Goal: Task Accomplishment & Management: Manage account settings

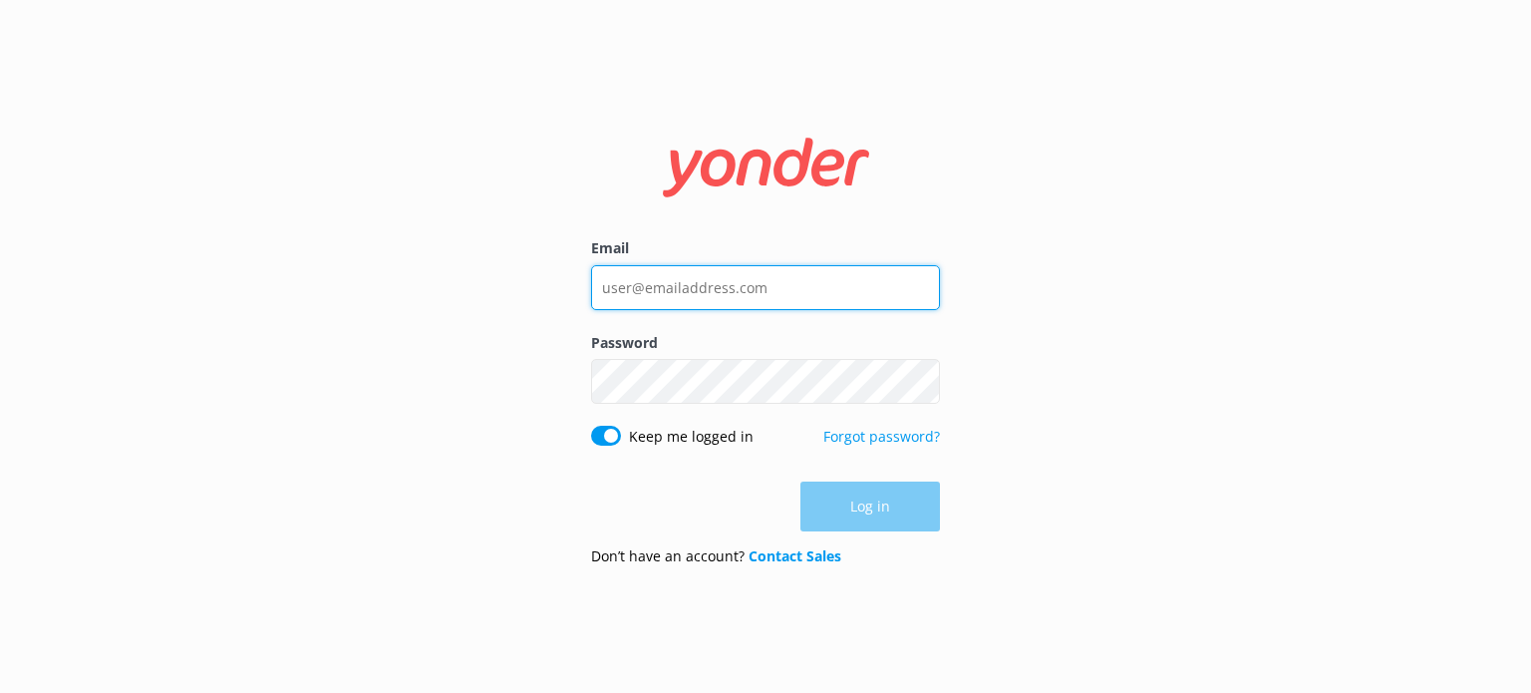
type input "[EMAIL_ADDRESS][DOMAIN_NAME]"
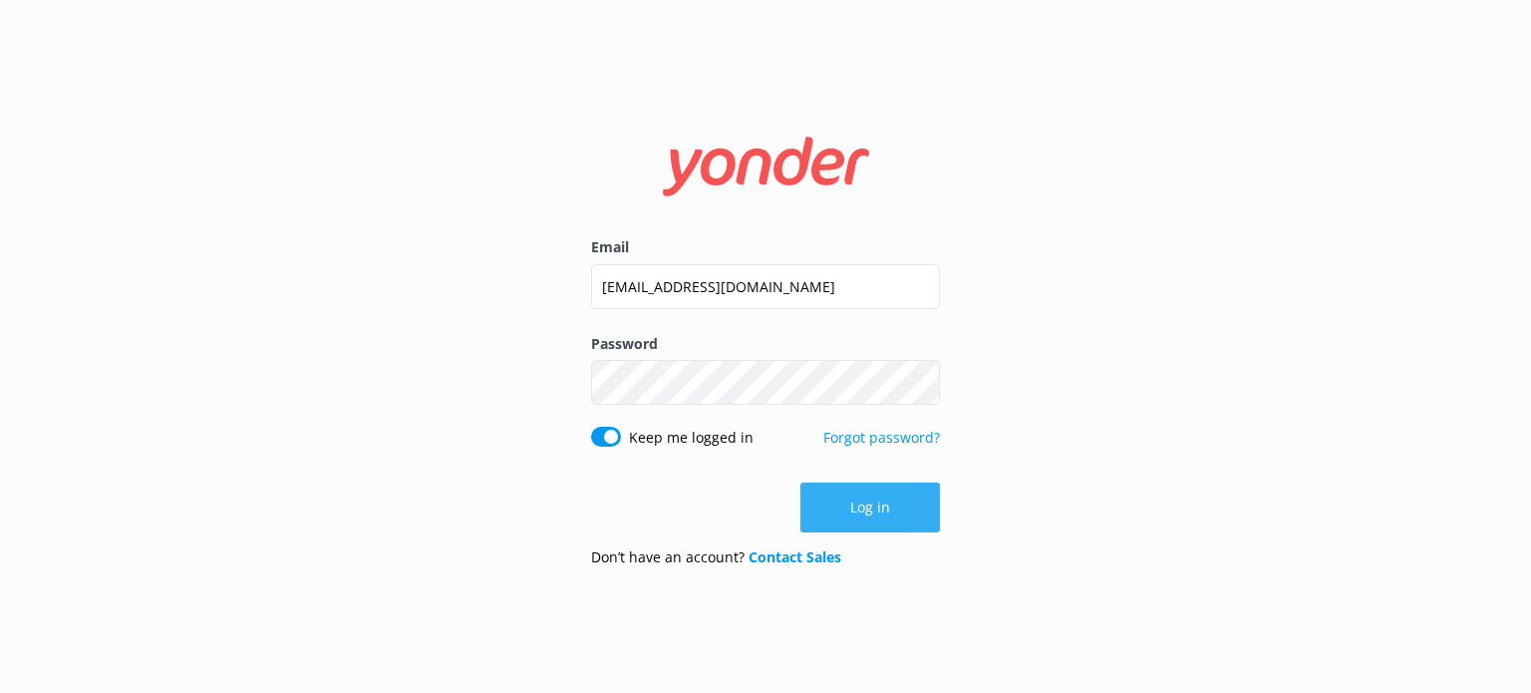
click at [882, 491] on button "Log in" at bounding box center [870, 507] width 140 height 50
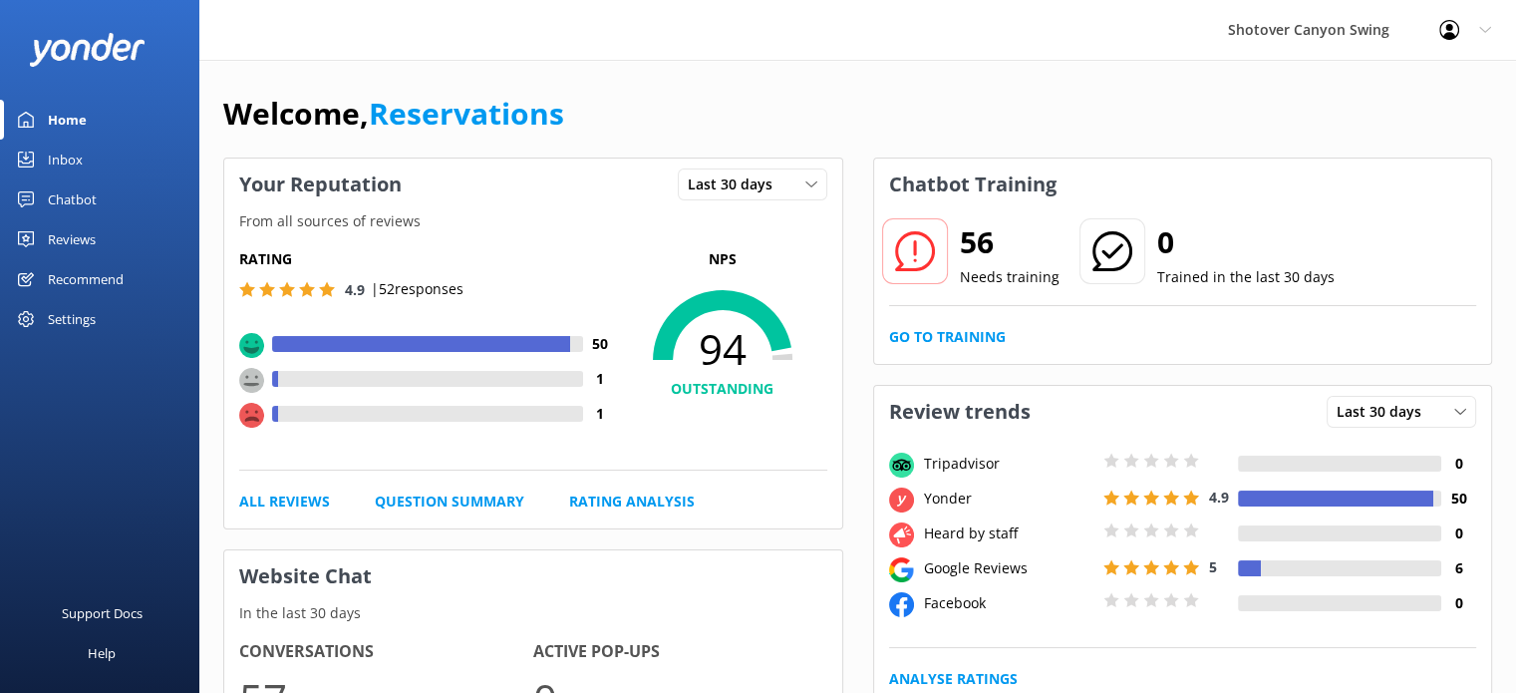
click at [66, 230] on div "Reviews" at bounding box center [72, 239] width 48 height 40
